Goal: Information Seeking & Learning: Learn about a topic

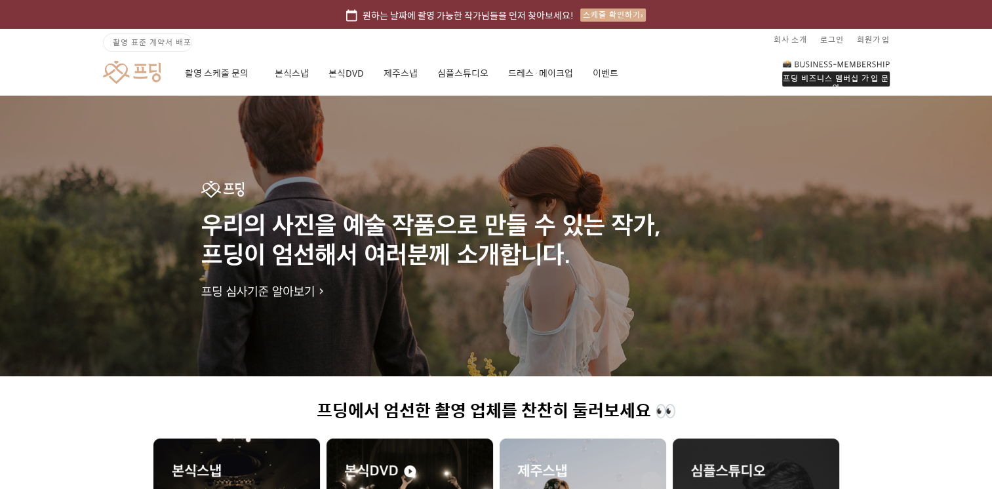
click at [139, 76] on link at bounding box center [132, 72] width 58 height 24
click at [784, 42] on link "회사 소개" at bounding box center [790, 39] width 33 height 21
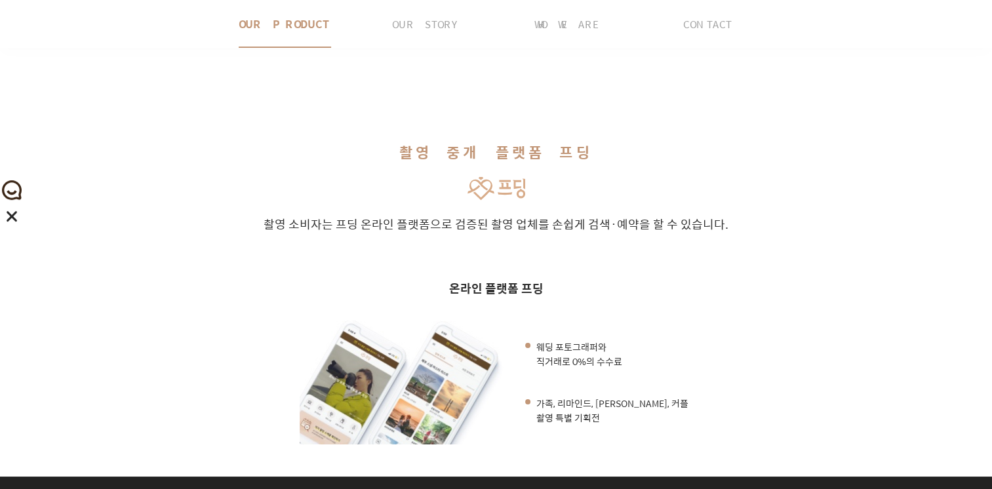
scroll to position [393, 0]
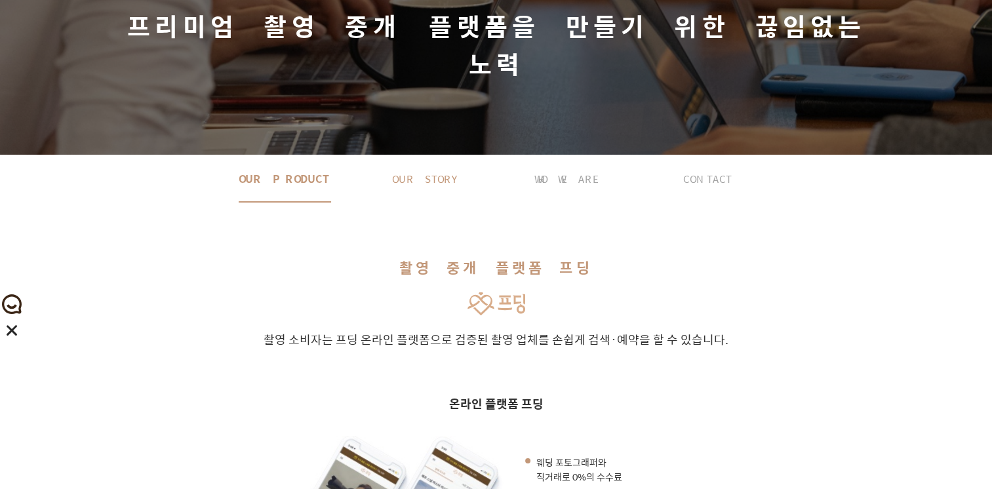
click at [456, 155] on button "OUR STORY" at bounding box center [425, 178] width 141 height 47
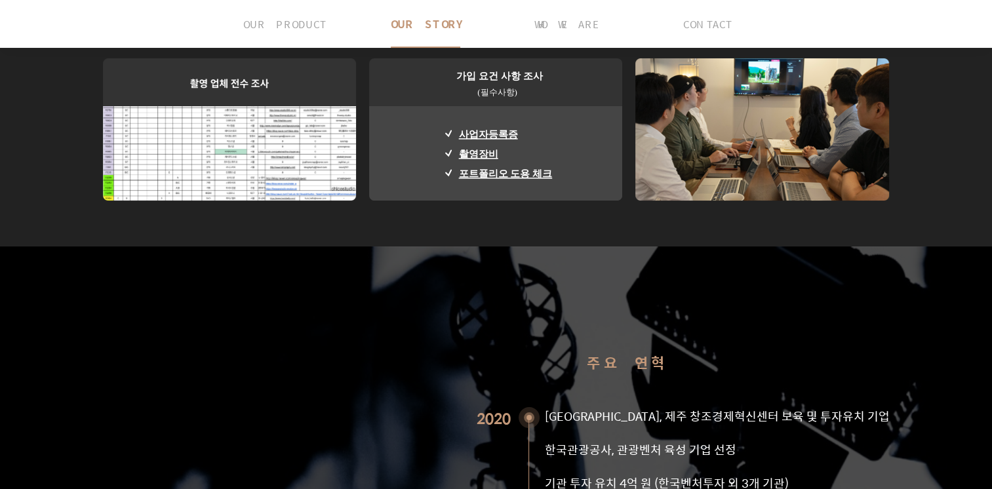
scroll to position [1072, 0]
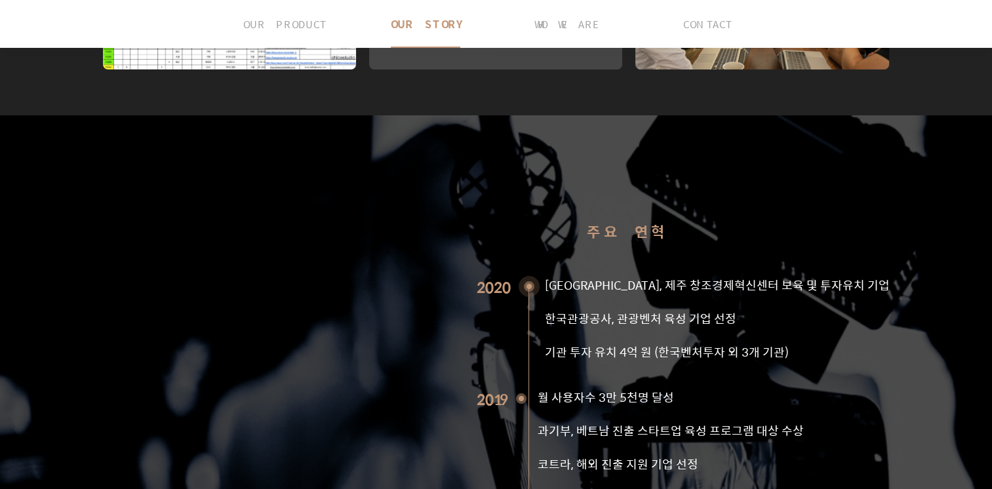
click at [451, 250] on div "주요 연혁 2020 [GEOGRAPHIC_DATA], 제주 창조경제혁신센터 보육 및 투자유치 기업 한국관광공사, 관광벤처 육성 기업 선정 기관…" at bounding box center [627, 425] width 525 height 465
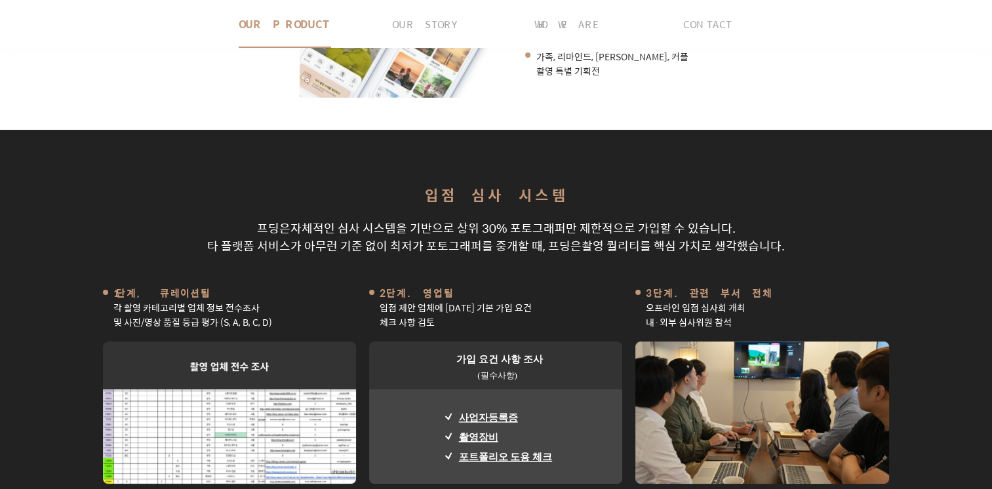
scroll to position [588, 0]
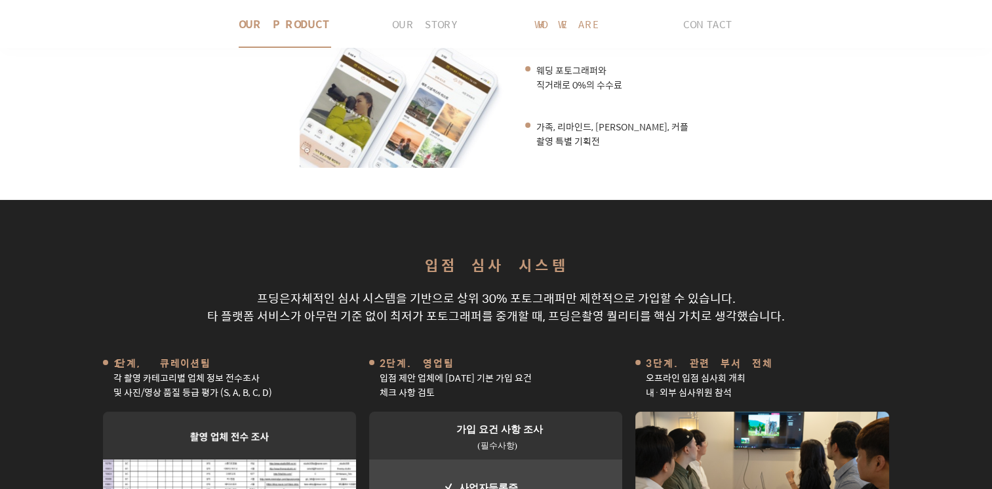
click at [586, 26] on span "WHO WE ARE" at bounding box center [566, 24] width 65 height 47
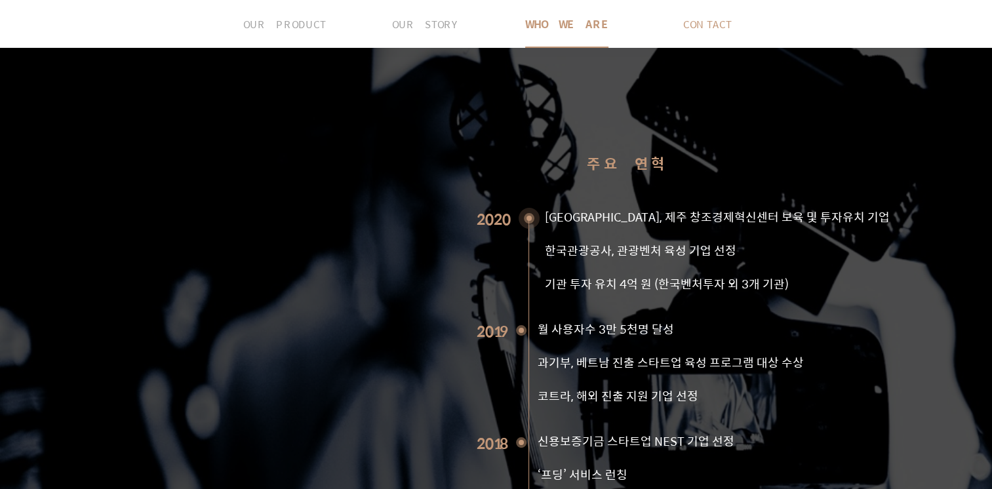
click at [687, 18] on span "CONTACT" at bounding box center [707, 24] width 49 height 47
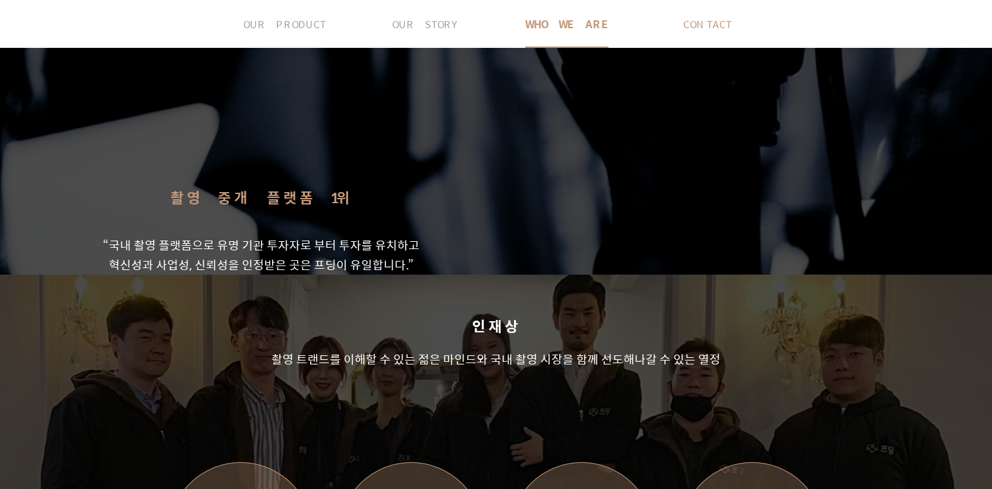
scroll to position [2192, 0]
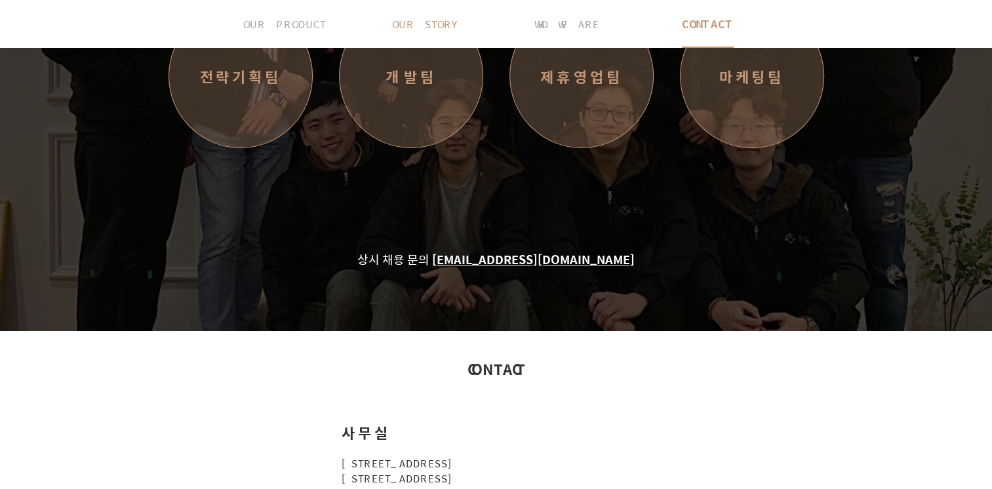
click at [420, 25] on span "OUR STORY" at bounding box center [425, 24] width 67 height 47
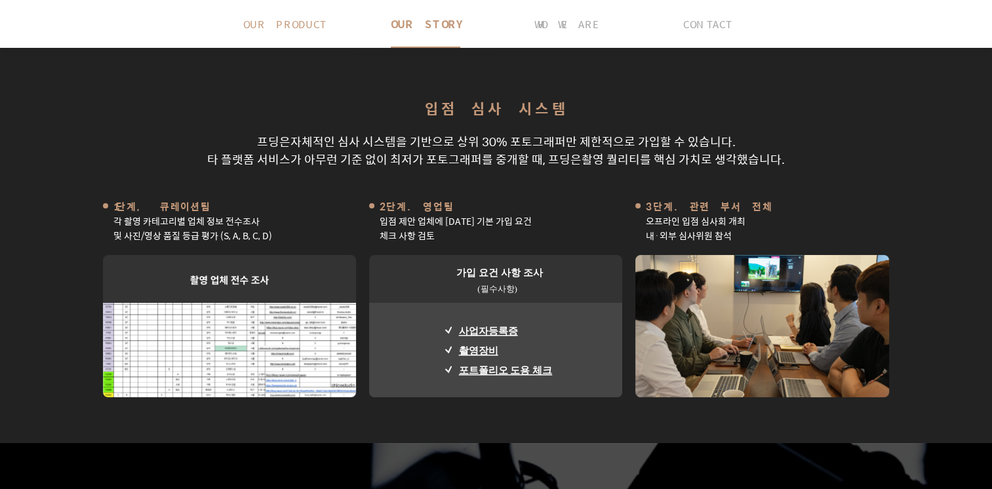
click at [303, 25] on span "OUR PRODUCT" at bounding box center [284, 24] width 83 height 47
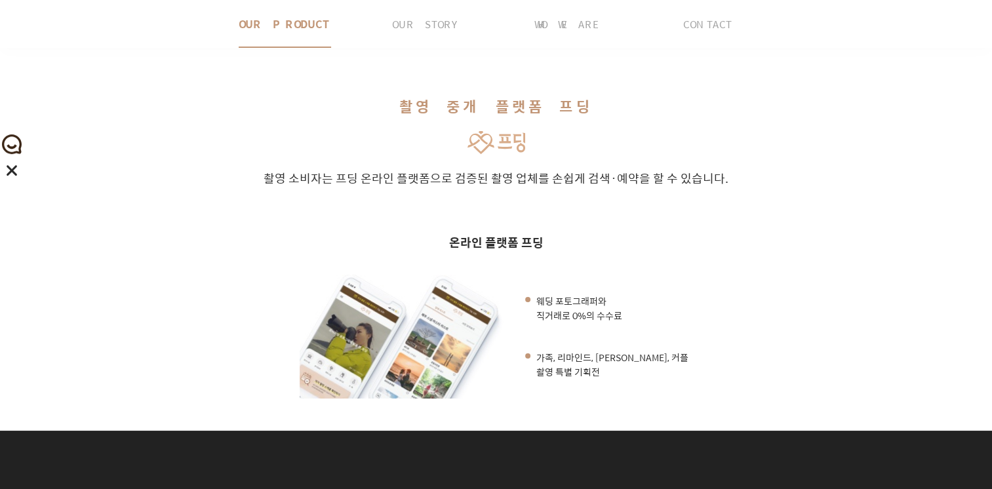
scroll to position [357, 0]
